Goal: Check status

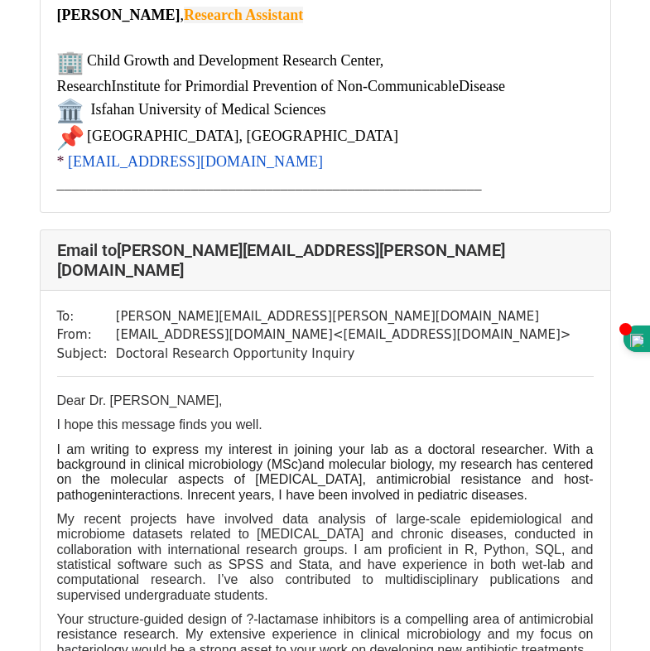
scroll to position [828, 0]
